Goal: Information Seeking & Learning: Learn about a topic

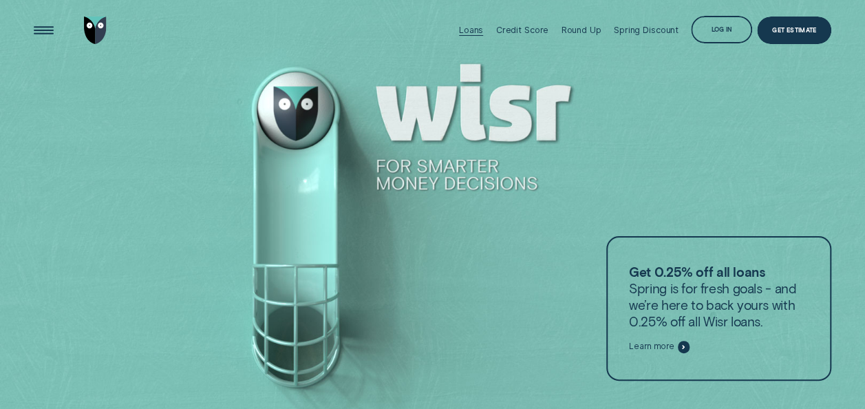
click at [475, 28] on div "Loans" at bounding box center [471, 30] width 24 height 10
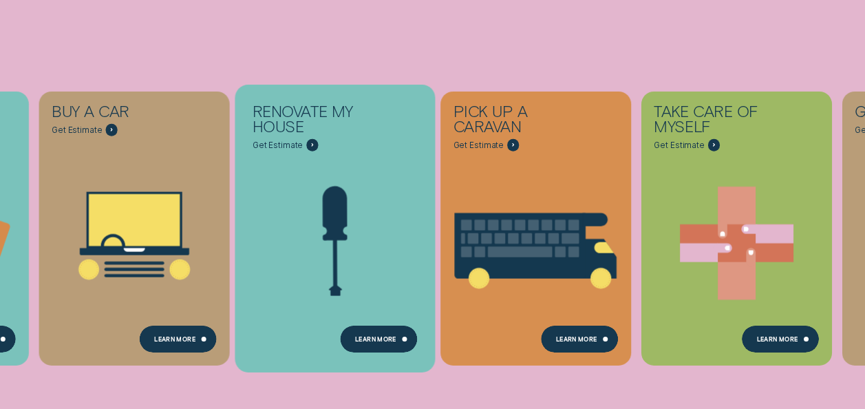
scroll to position [412, 0]
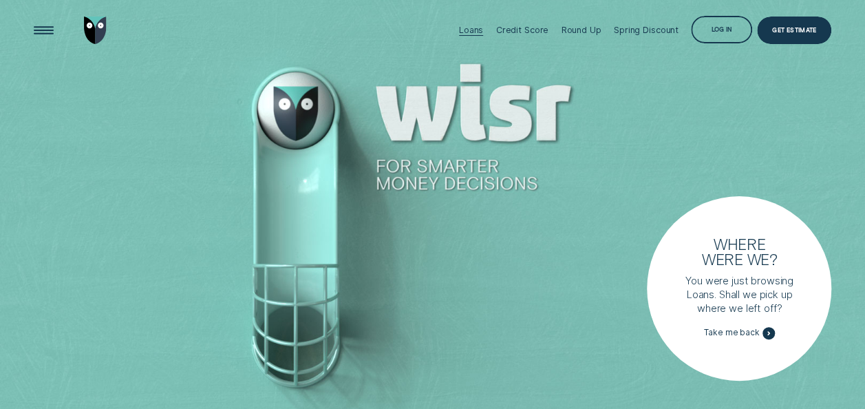
click at [476, 23] on div "Loans" at bounding box center [471, 30] width 24 height 61
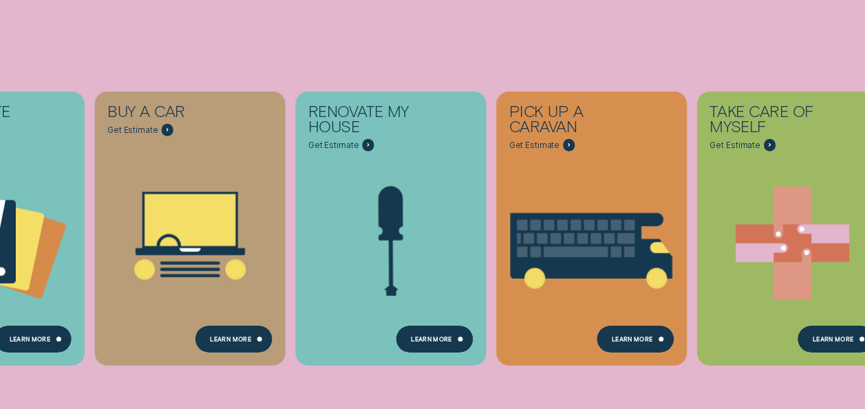
scroll to position [222, 0]
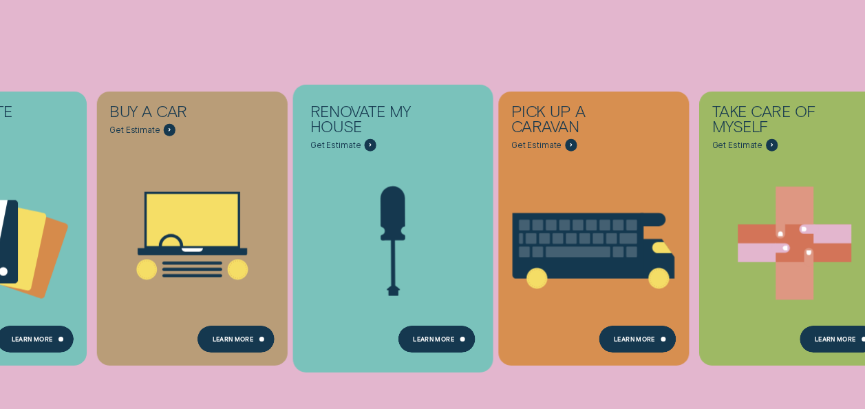
click at [379, 204] on div "Renovate My House - Learn more" at bounding box center [393, 243] width 200 height 153
